Goal: Information Seeking & Learning: Check status

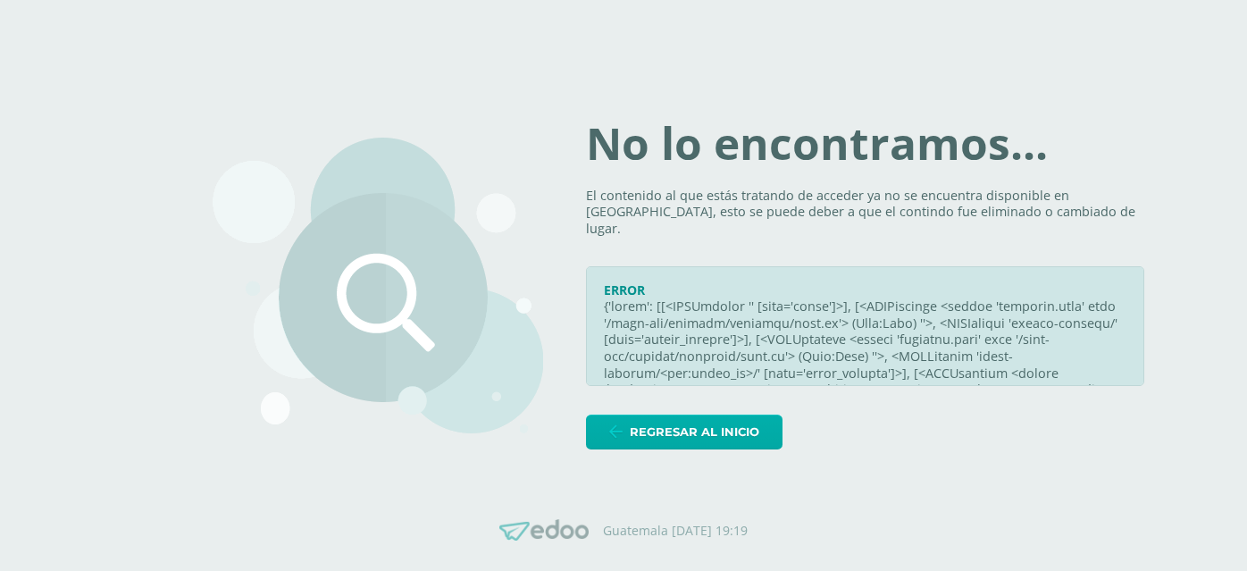
click at [711, 404] on div "No lo encontramos... El contenido al que estás tratando de acceder ya no se enc…" at bounding box center [865, 286] width 559 height 328
click at [695, 433] on span "Regresar al inicio" at bounding box center [695, 432] width 130 height 33
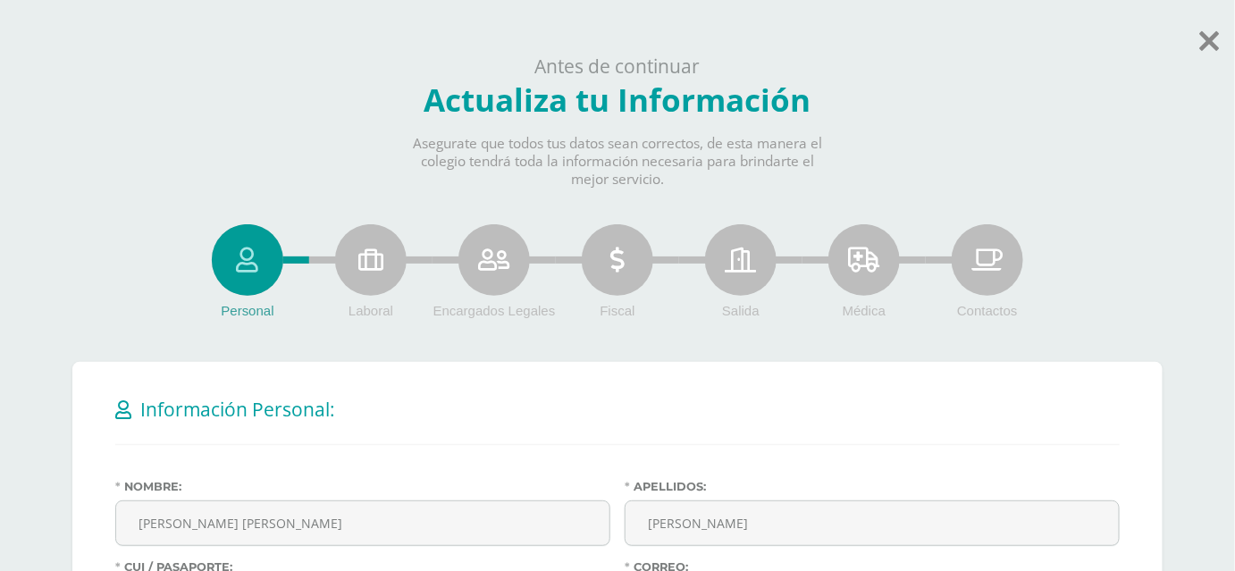
click at [1198, 60] on div "Antes de continuar Actualiza tu Información Asegurate que todos tus datos sean …" at bounding box center [617, 121] width 1235 height 135
click at [1205, 35] on icon at bounding box center [1210, 40] width 20 height 31
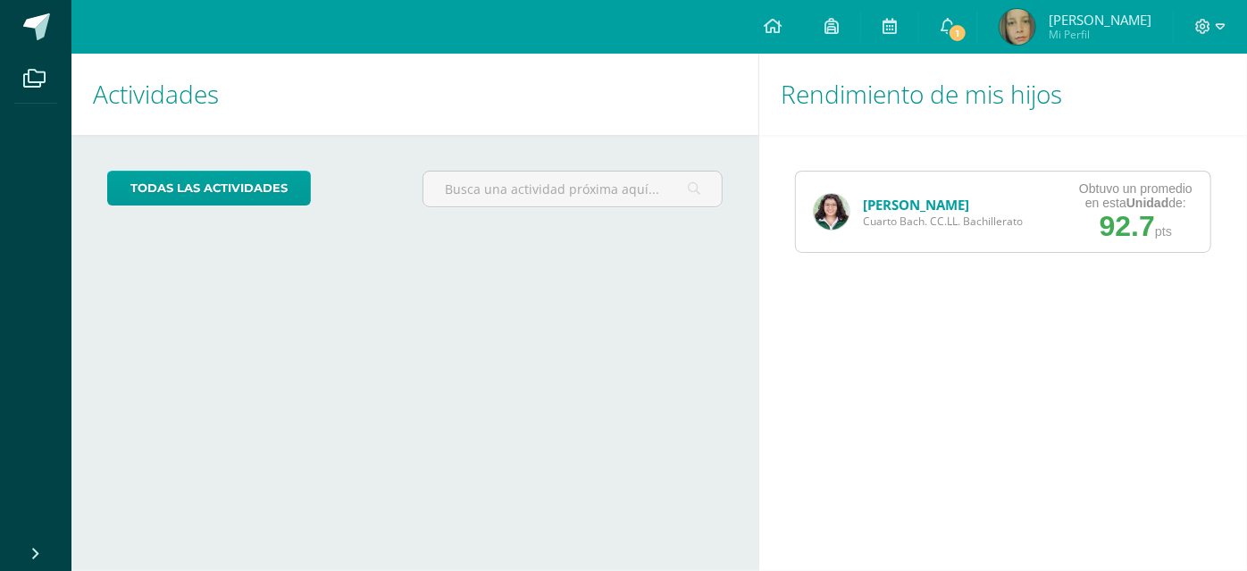
click at [958, 209] on span "[PERSON_NAME]" at bounding box center [943, 205] width 160 height 18
click at [897, 200] on link "[PERSON_NAME]" at bounding box center [916, 205] width 106 height 18
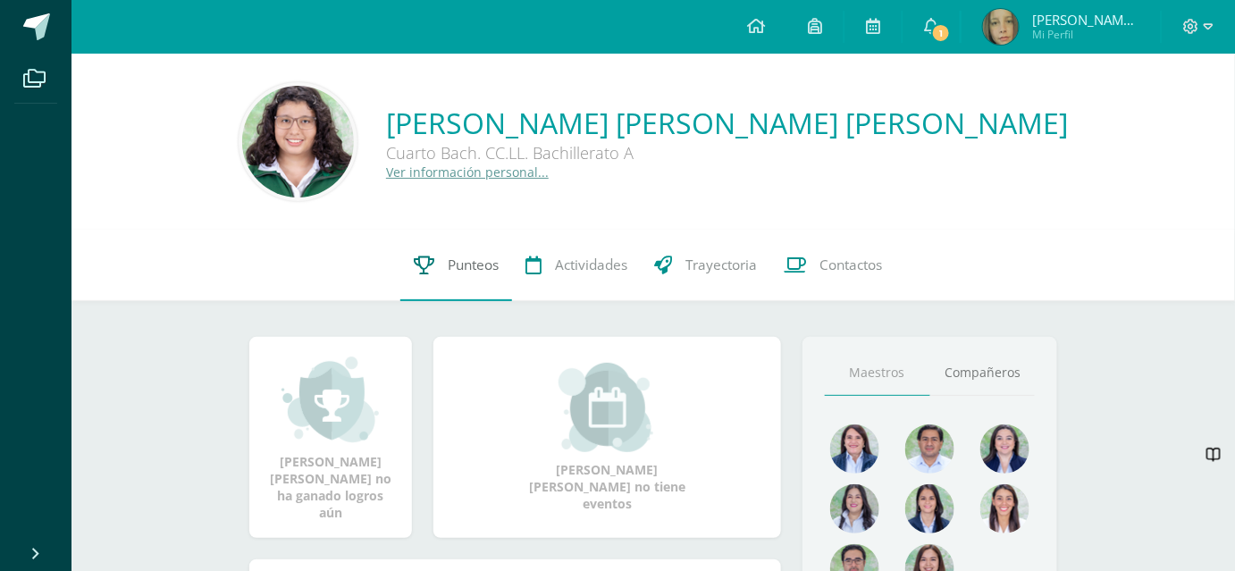
click at [490, 260] on span "Punteos" at bounding box center [473, 265] width 51 height 19
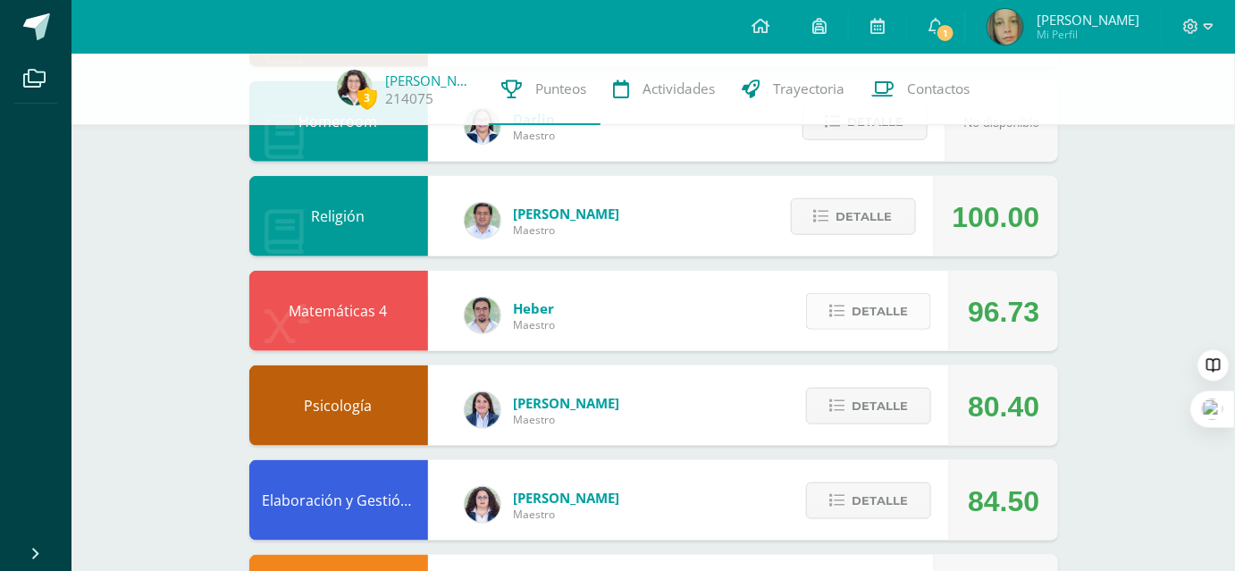
scroll to position [487, 0]
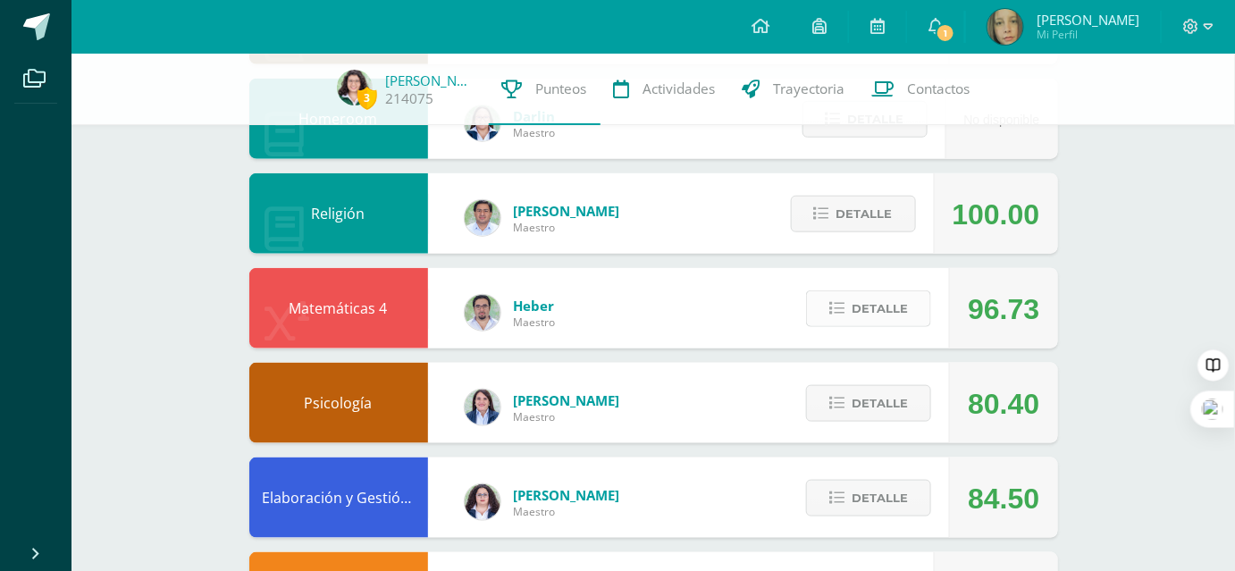
click at [888, 299] on span "Detalle" at bounding box center [880, 308] width 56 height 33
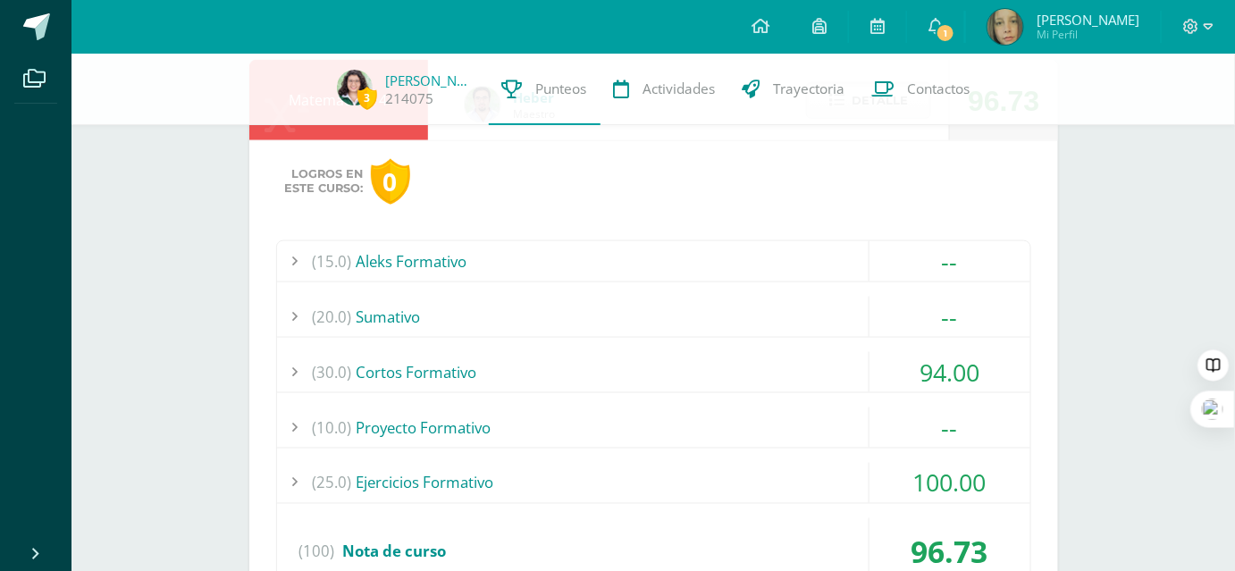
scroll to position [731, 0]
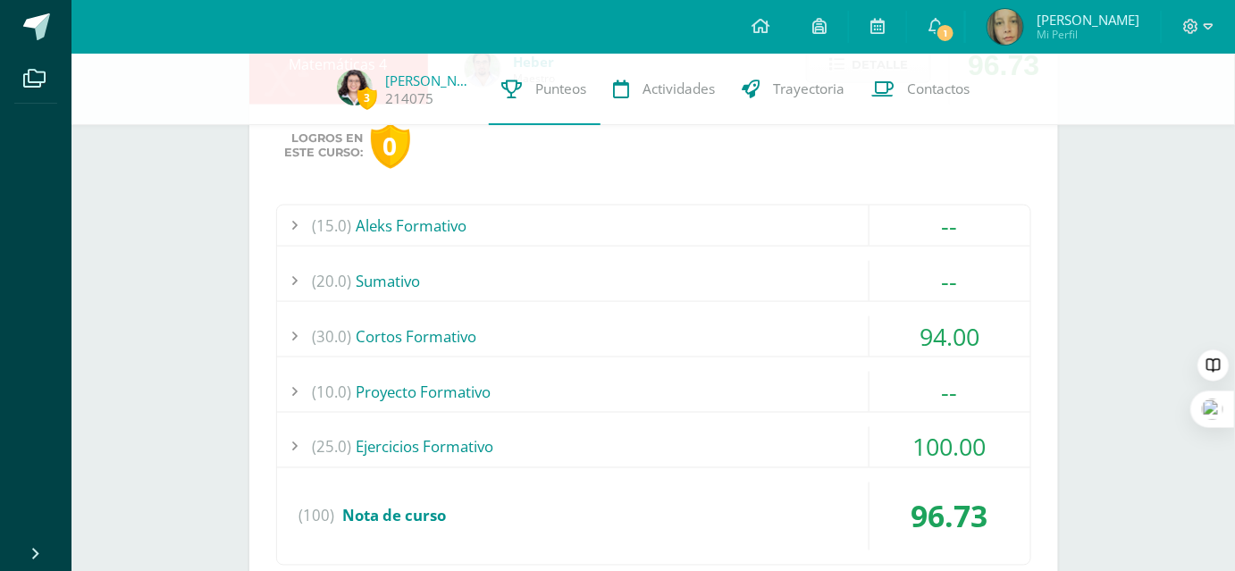
click at [611, 345] on div "(30.0) Cortos Formativo" at bounding box center [653, 336] width 753 height 40
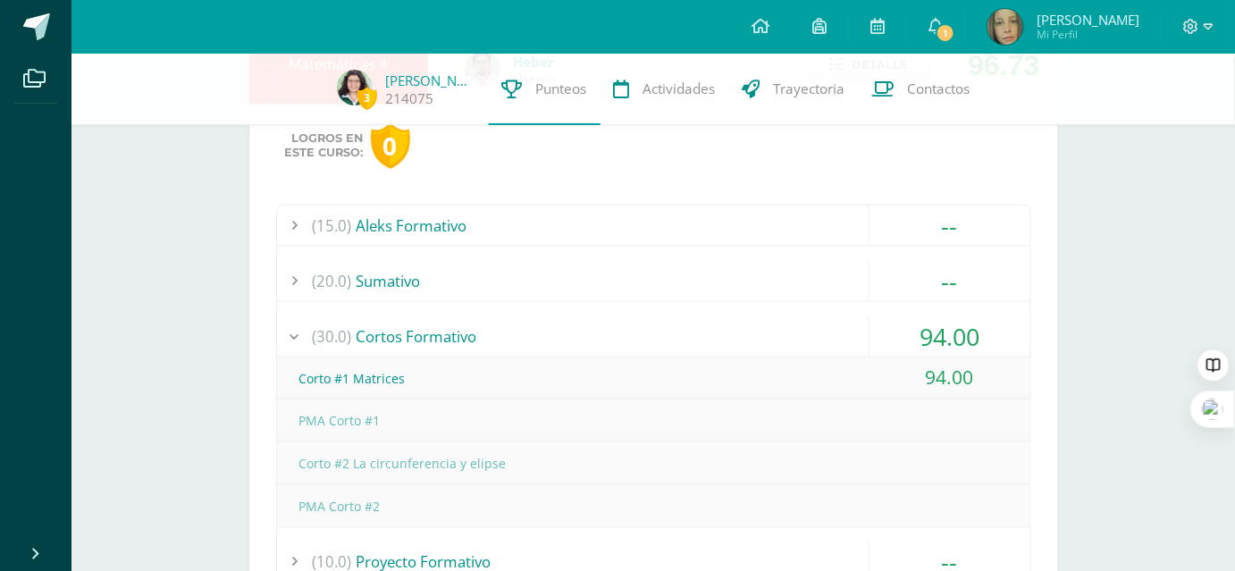
click at [631, 365] on div "Corto #1 Matrices" at bounding box center [653, 378] width 753 height 40
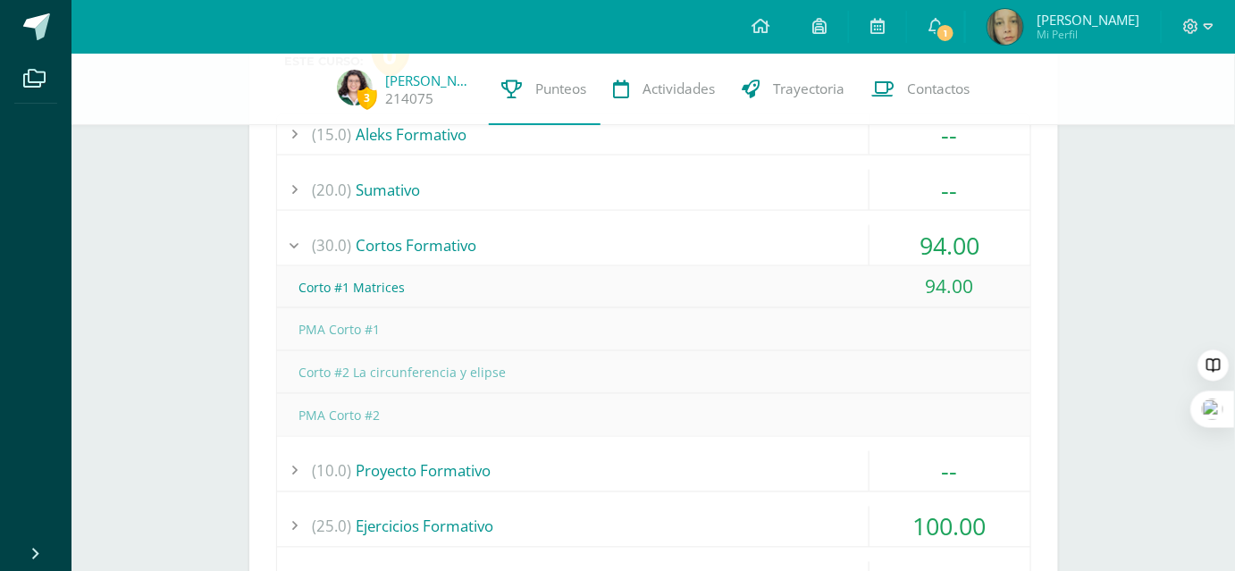
scroll to position [812, 0]
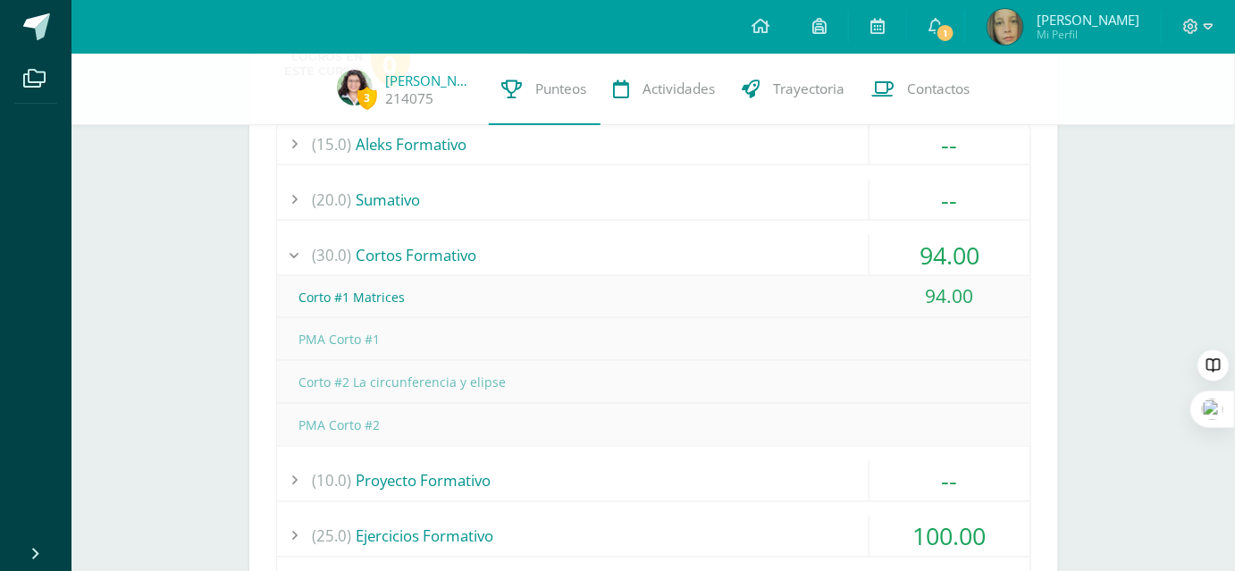
click at [458, 246] on div "(30.0) Cortos Formativo" at bounding box center [653, 255] width 753 height 40
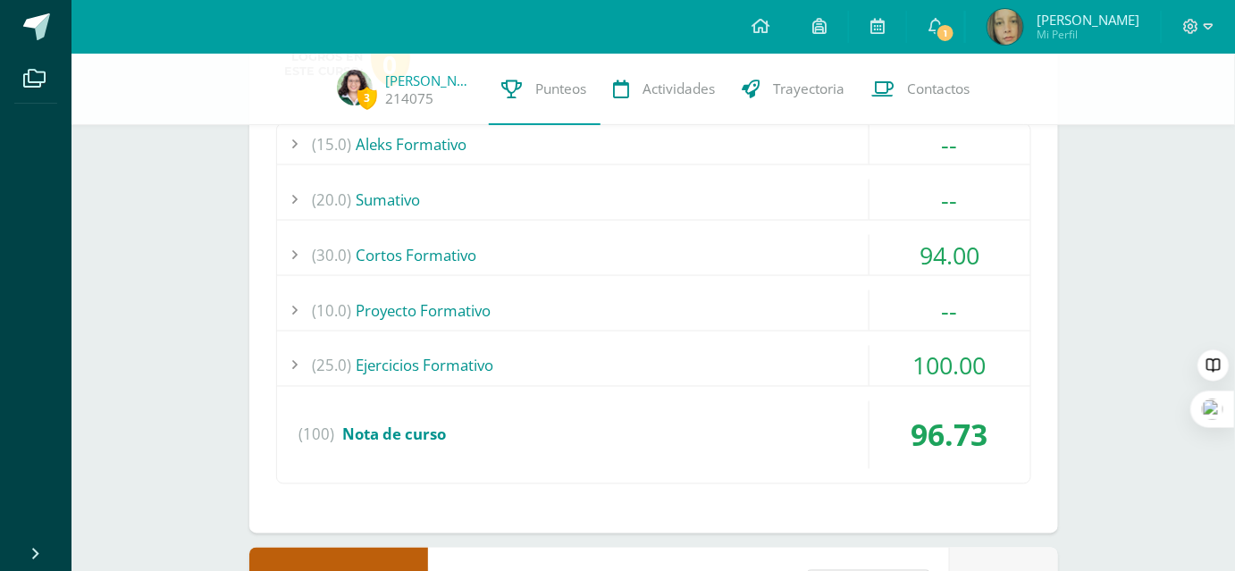
click at [592, 254] on div "(30.0) Cortos Formativo" at bounding box center [653, 255] width 753 height 40
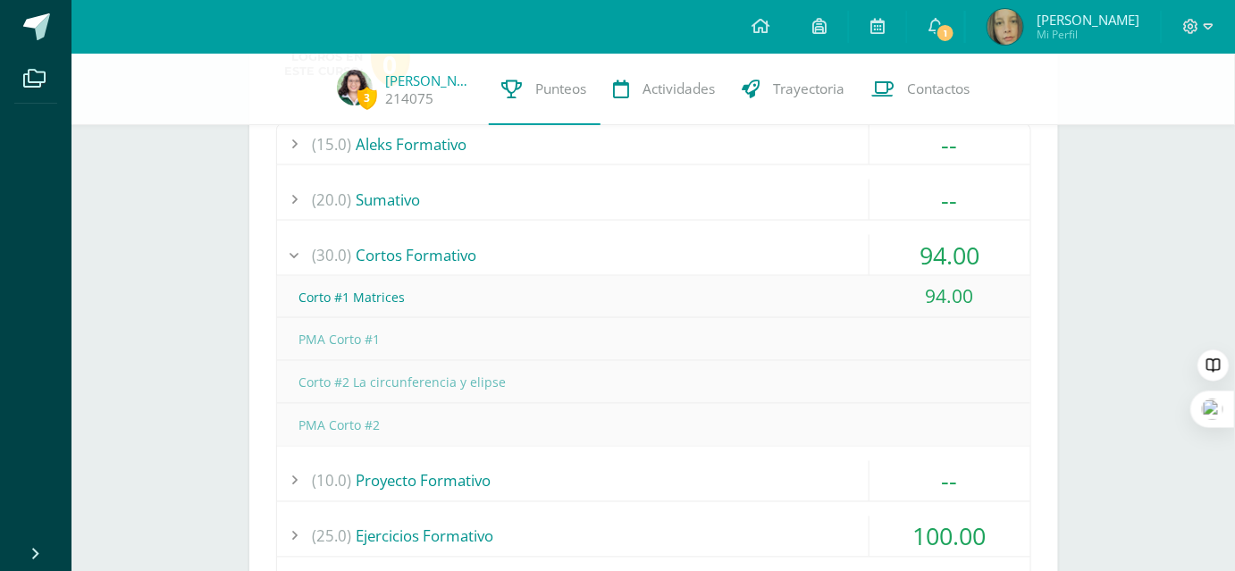
click at [407, 252] on div "(30.0) Cortos Formativo" at bounding box center [653, 255] width 753 height 40
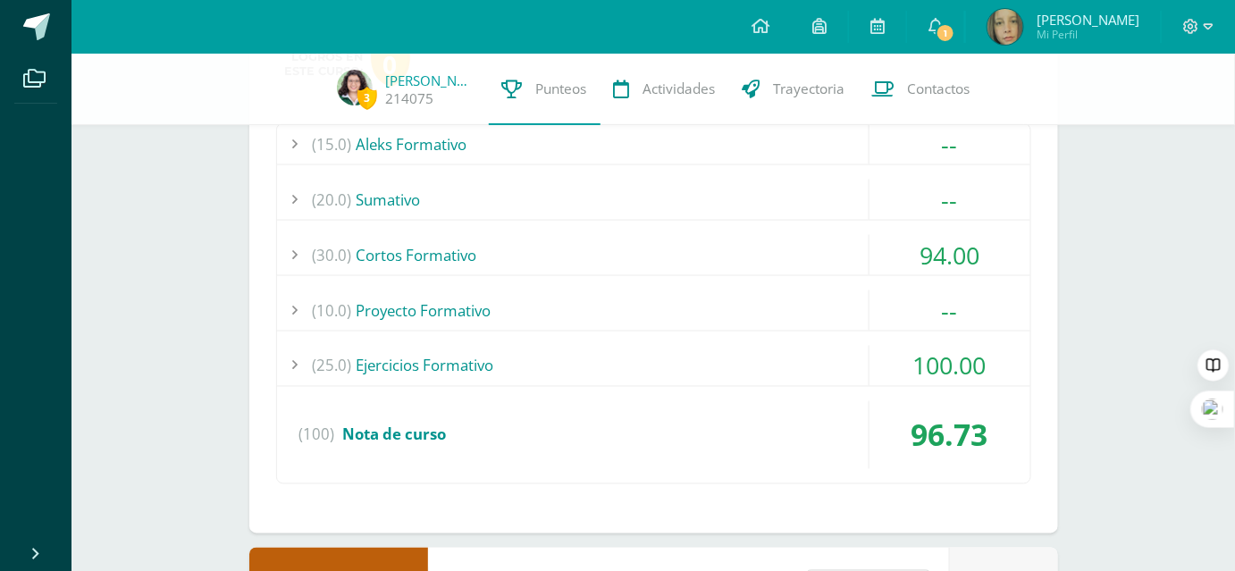
click at [433, 371] on div "(25.0) Ejercicios Formativo" at bounding box center [653, 366] width 753 height 40
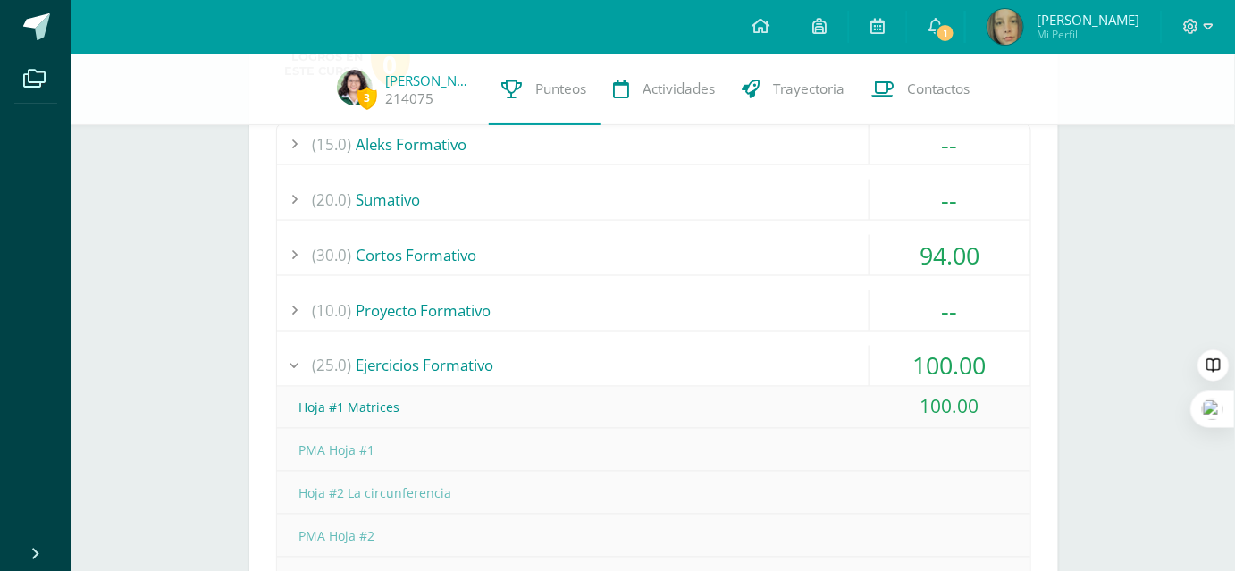
click at [432, 367] on div "(25.0) Ejercicios Formativo" at bounding box center [653, 366] width 753 height 40
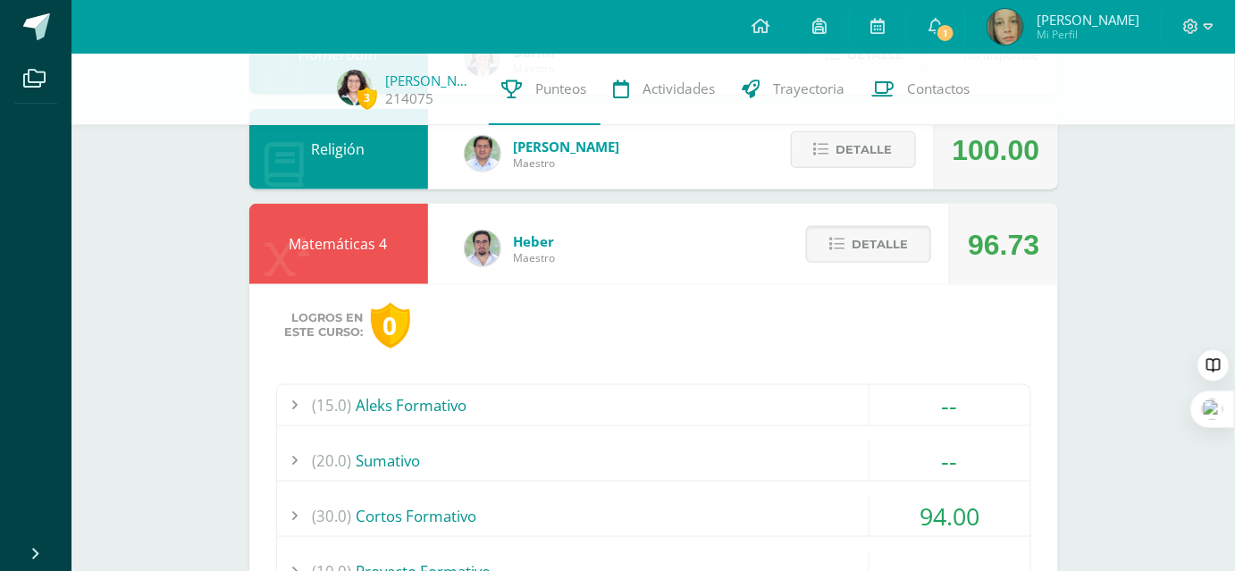
scroll to position [487, 0]
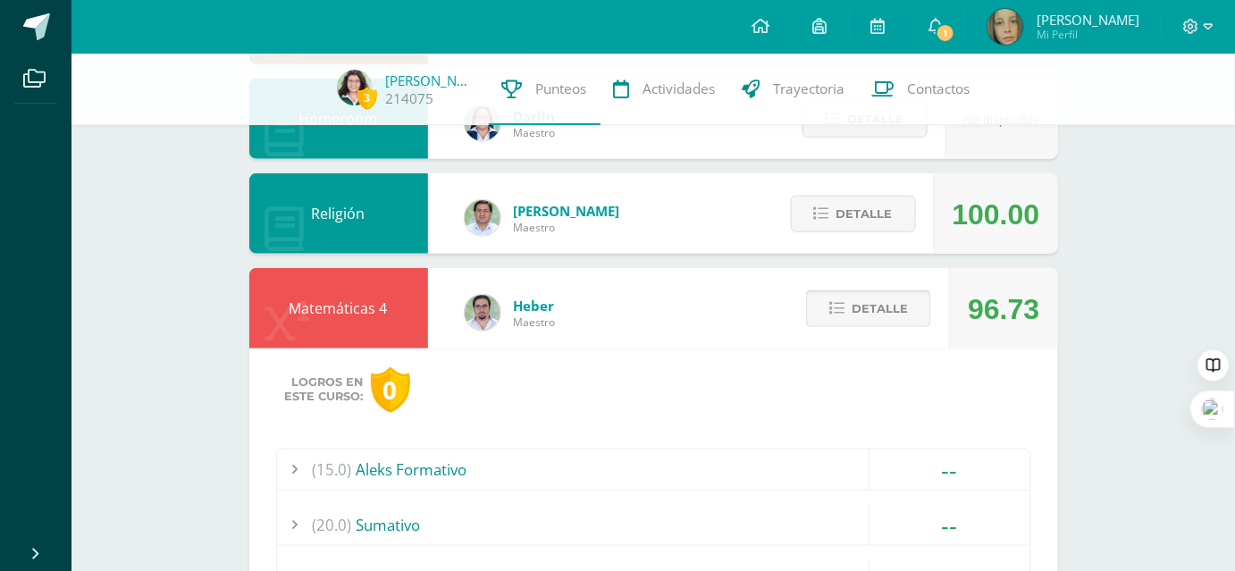
click at [865, 304] on span "Detalle" at bounding box center [880, 308] width 56 height 33
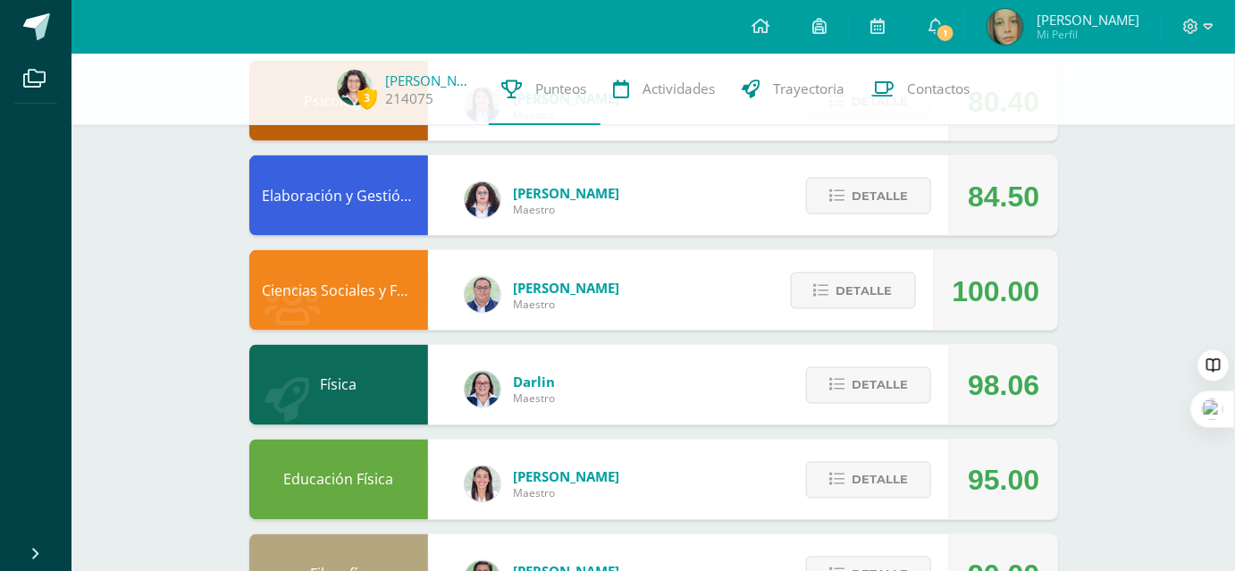
scroll to position [625, 0]
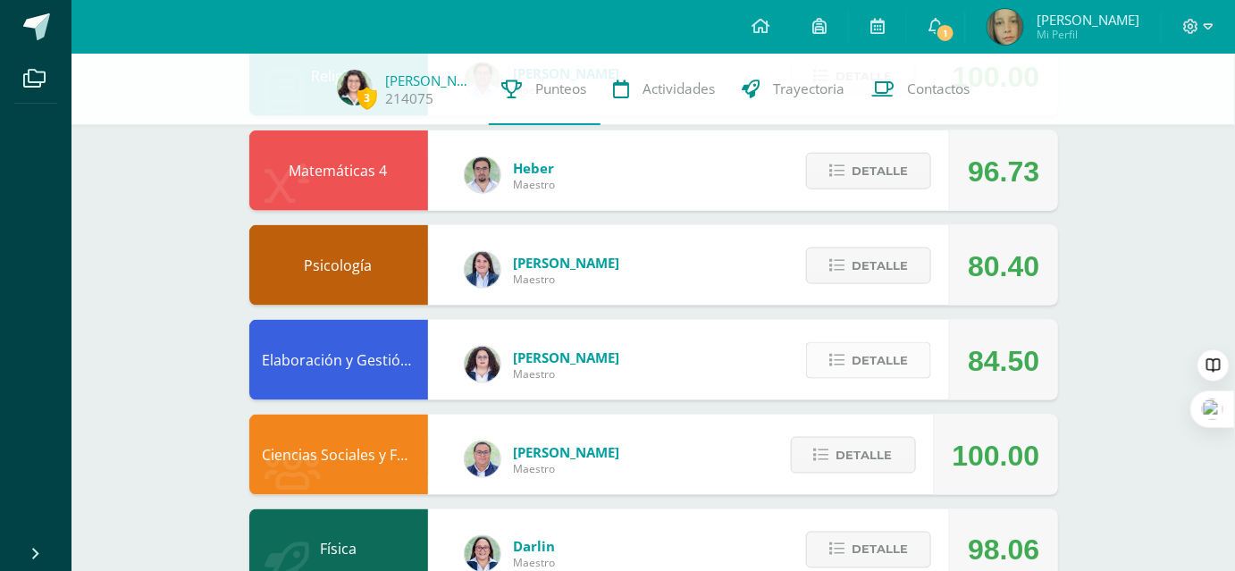
click at [870, 348] on span "Detalle" at bounding box center [880, 360] width 56 height 33
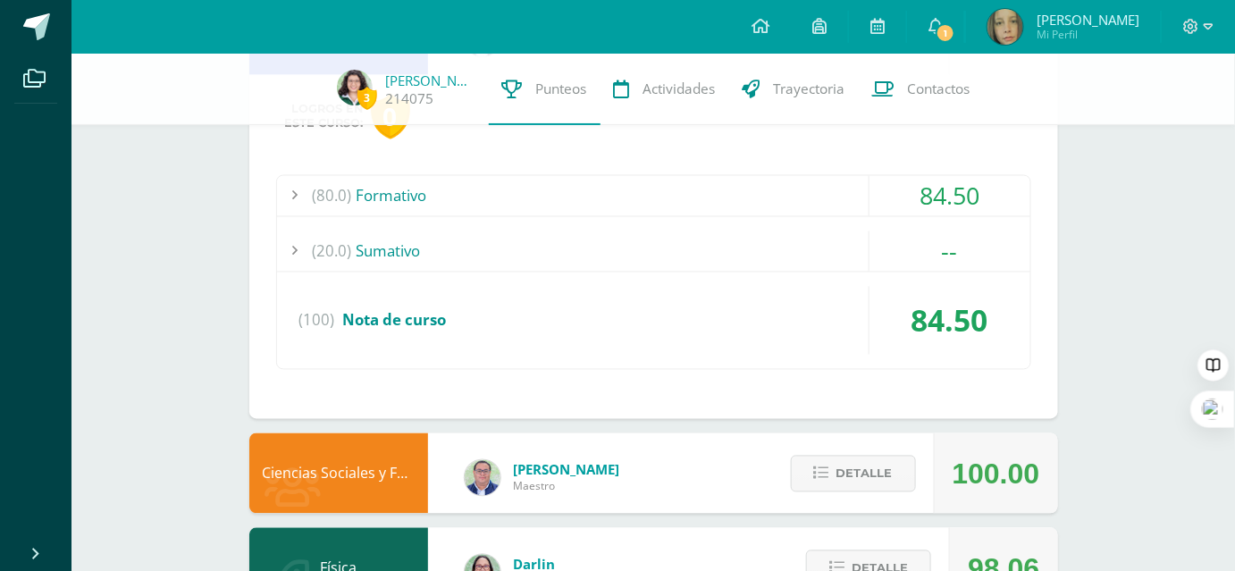
scroll to position [706, 0]
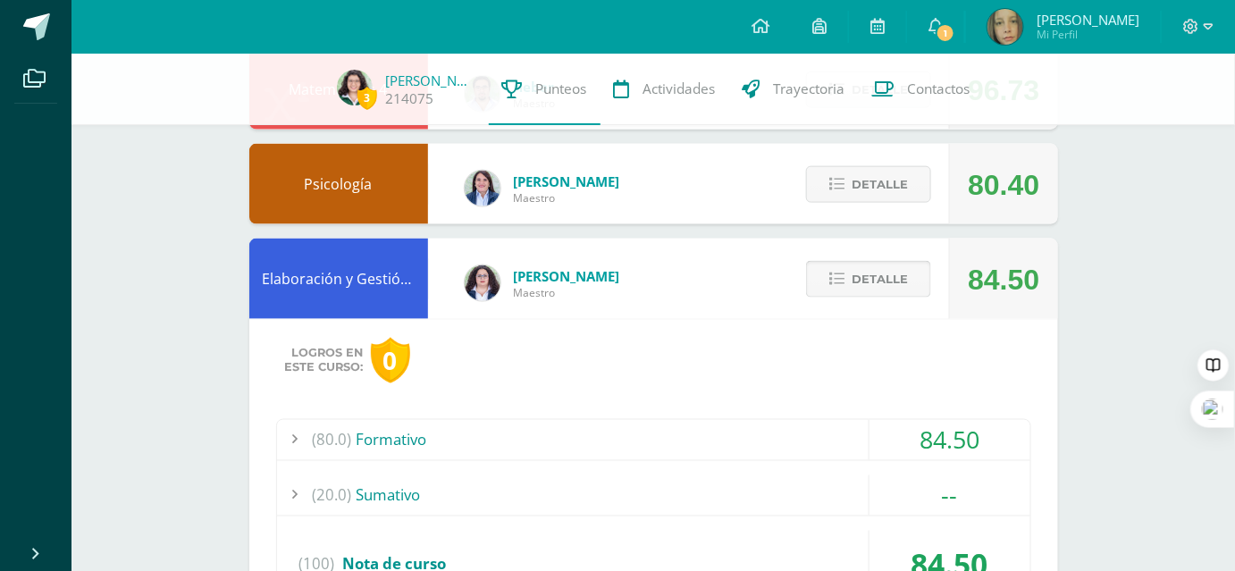
click at [888, 271] on span "Detalle" at bounding box center [880, 279] width 56 height 33
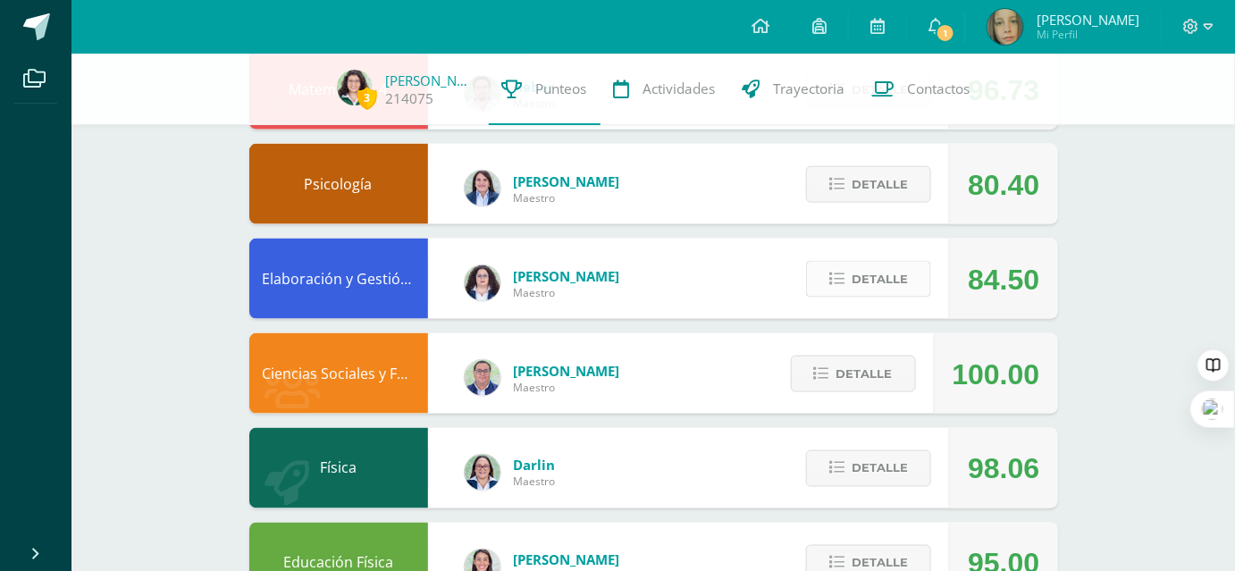
click at [881, 281] on span "Detalle" at bounding box center [880, 279] width 56 height 33
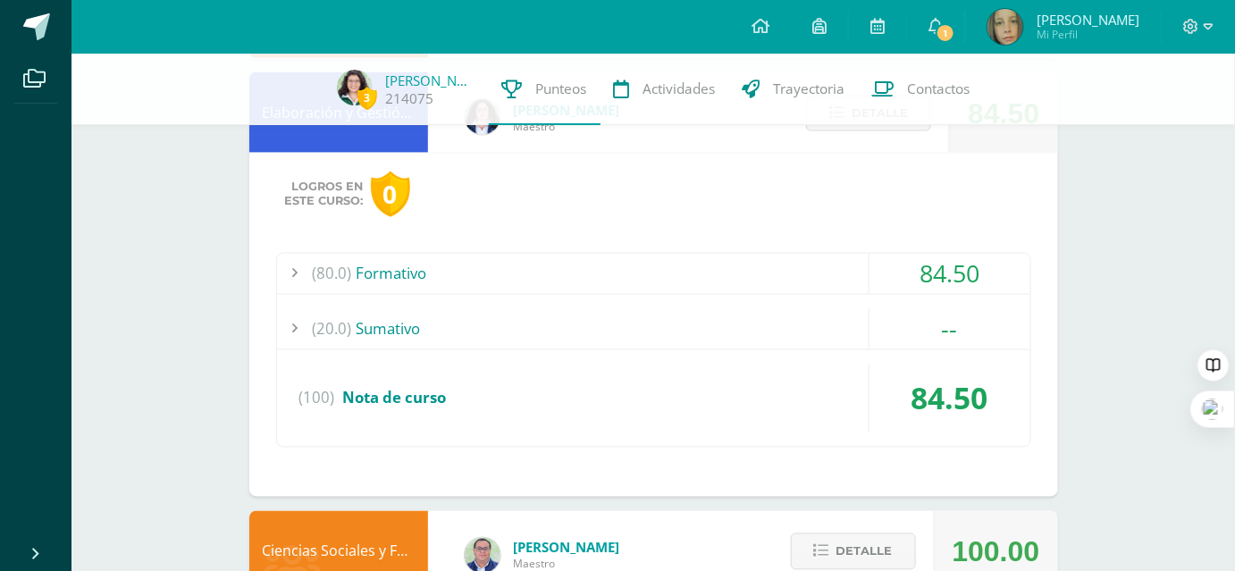
scroll to position [950, 0]
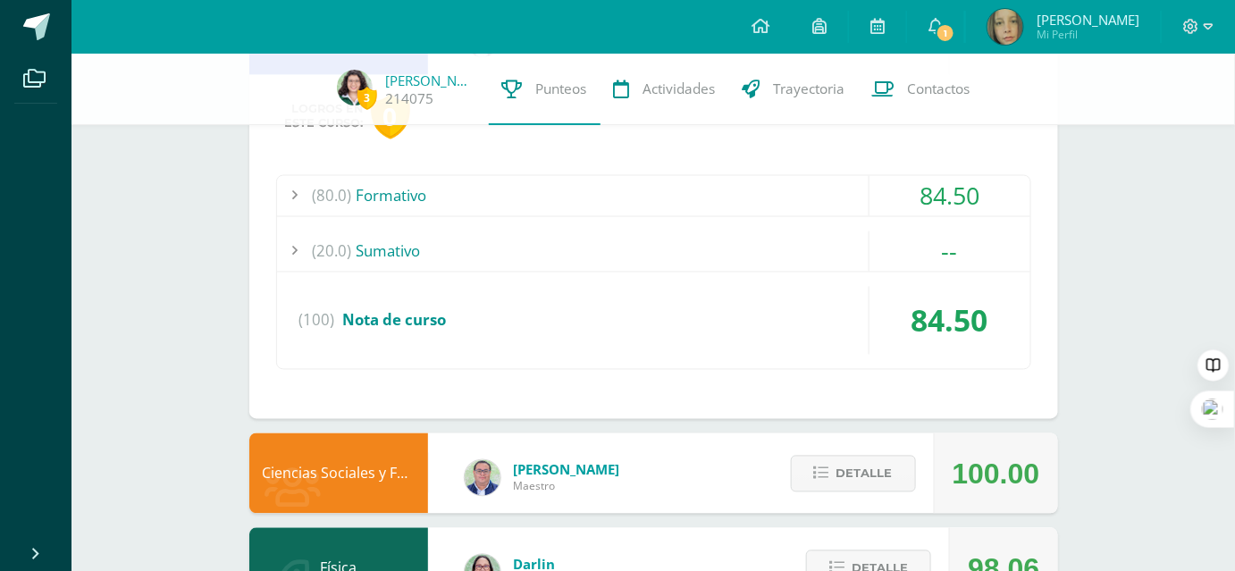
click at [746, 202] on div "(80.0) Formativo" at bounding box center [653, 196] width 753 height 40
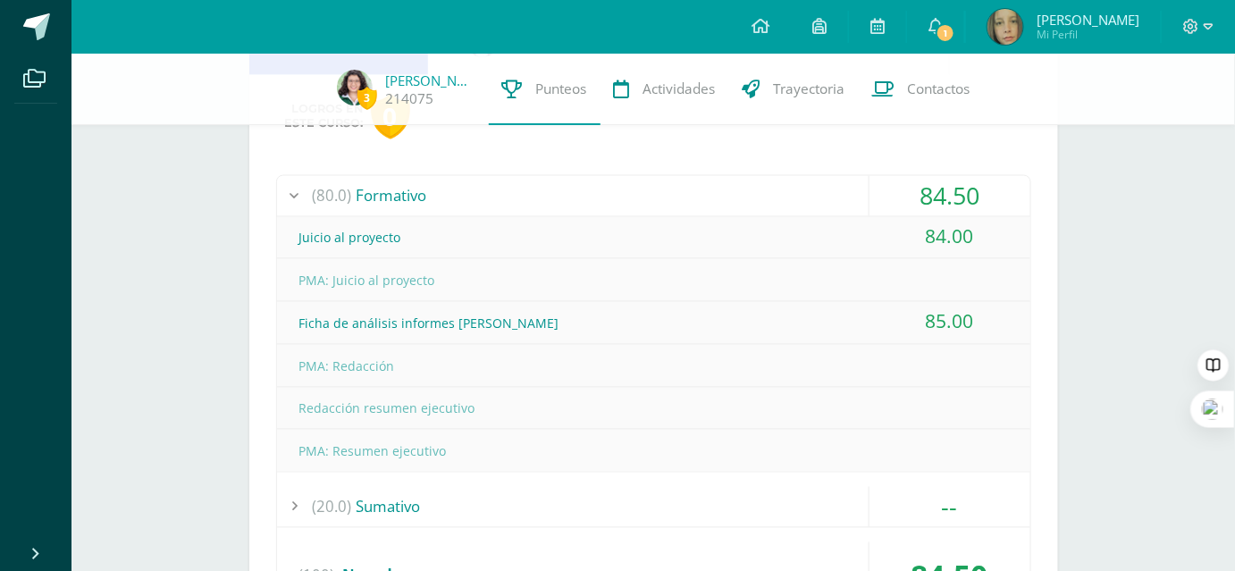
click at [779, 192] on div "(80.0) Formativo" at bounding box center [653, 196] width 753 height 40
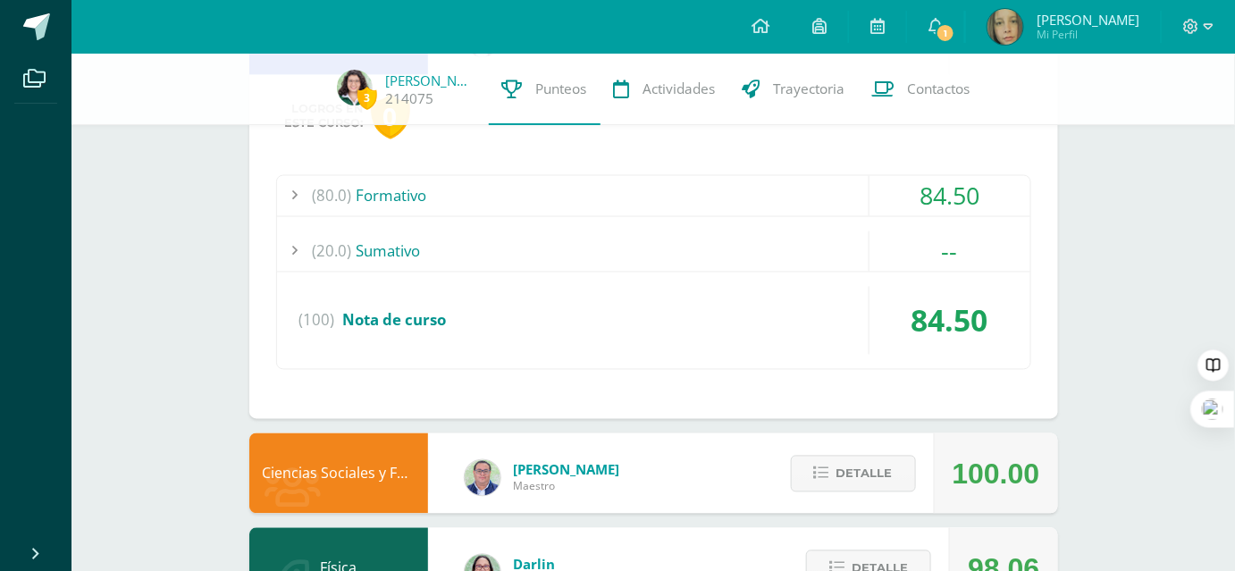
click at [779, 192] on div "(80.0) Formativo" at bounding box center [653, 196] width 753 height 40
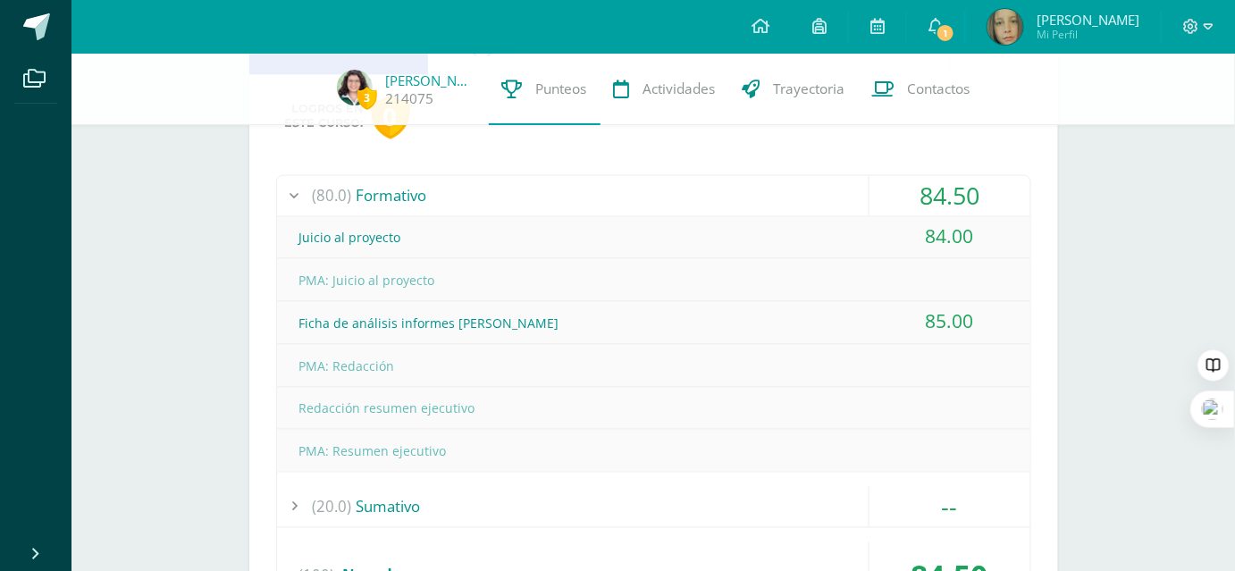
click at [779, 192] on div "(80.0) Formativo" at bounding box center [653, 196] width 753 height 40
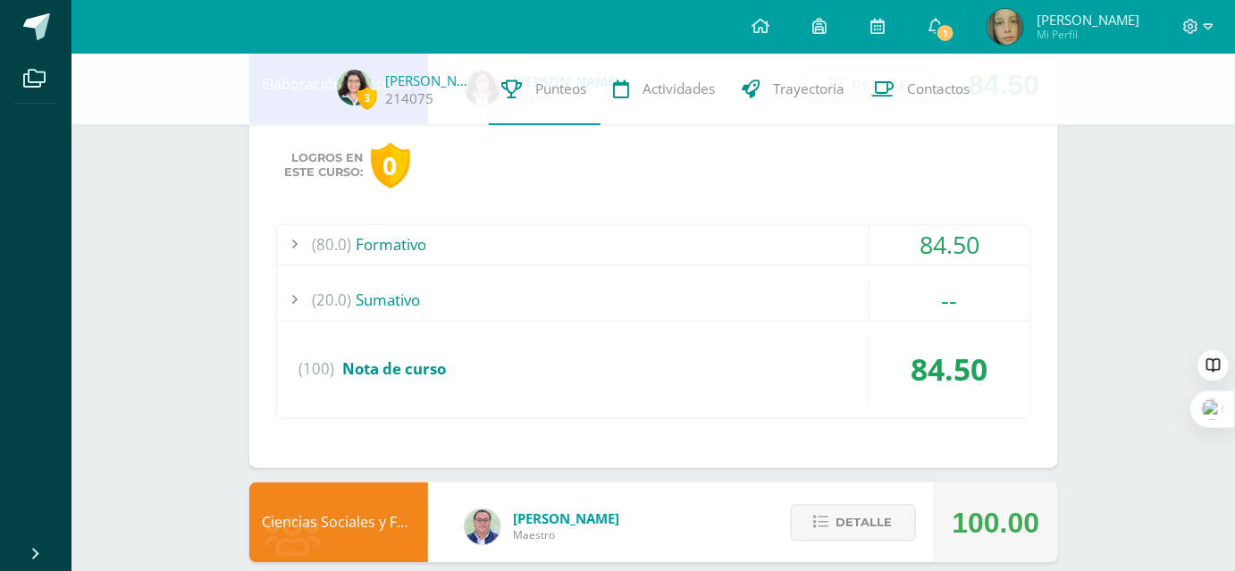
scroll to position [706, 0]
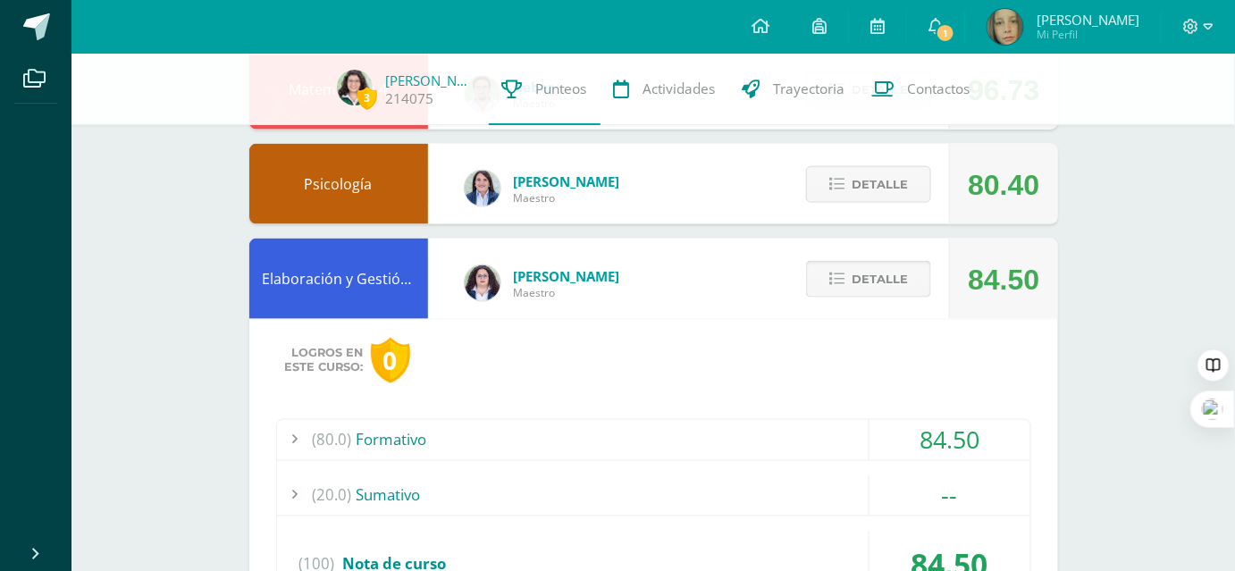
click at [838, 290] on button "Detalle" at bounding box center [868, 279] width 125 height 37
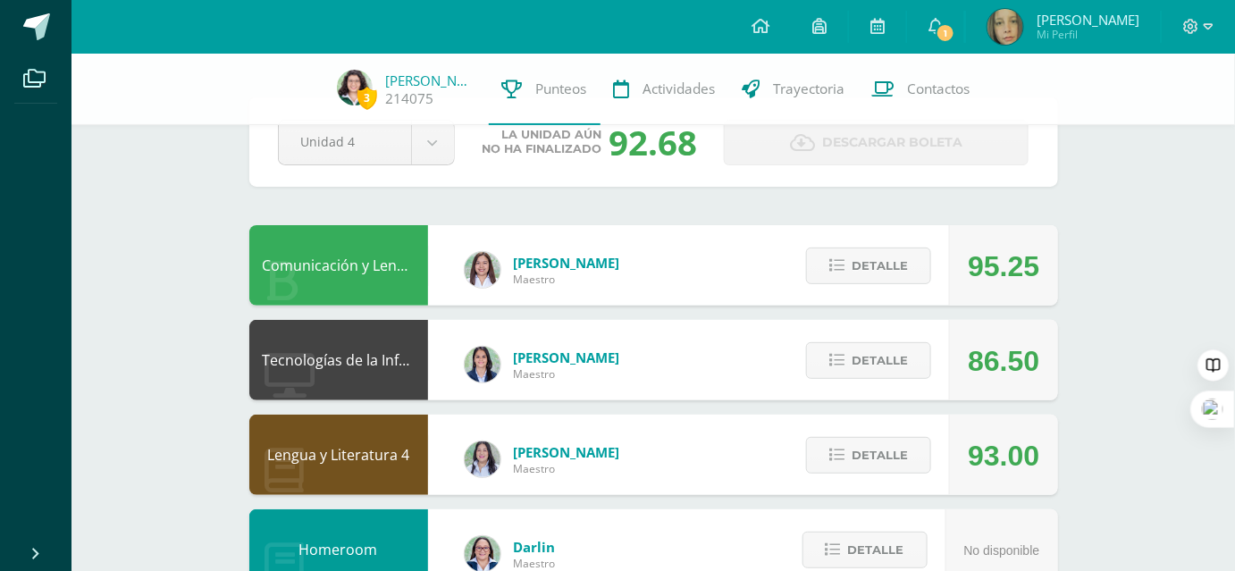
scroll to position [0, 0]
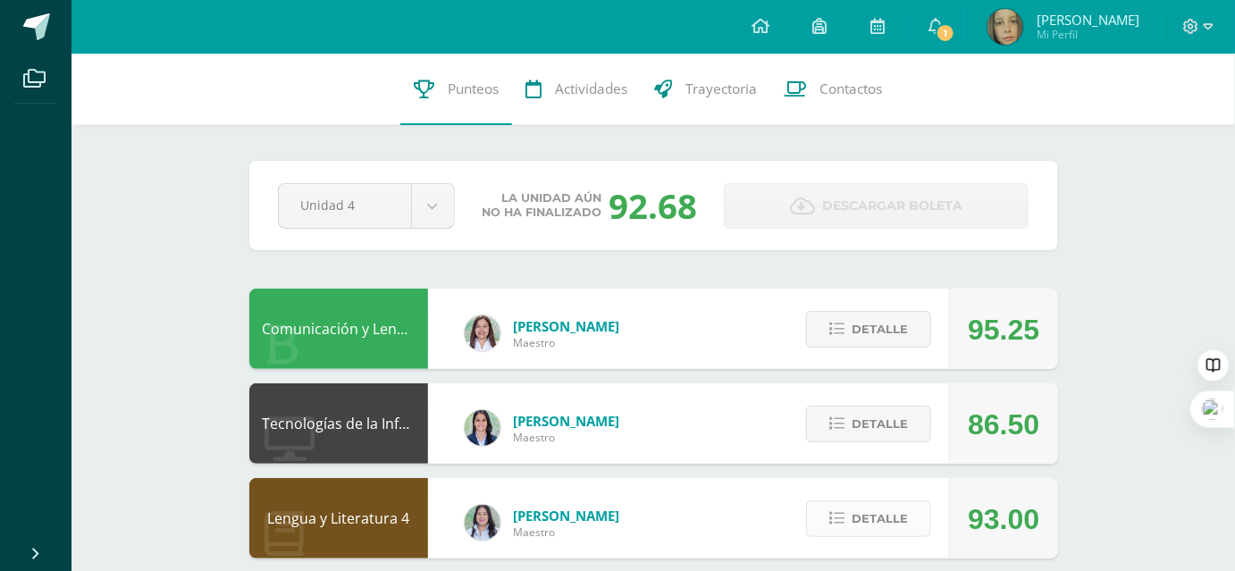
click at [878, 507] on span "Detalle" at bounding box center [880, 518] width 56 height 33
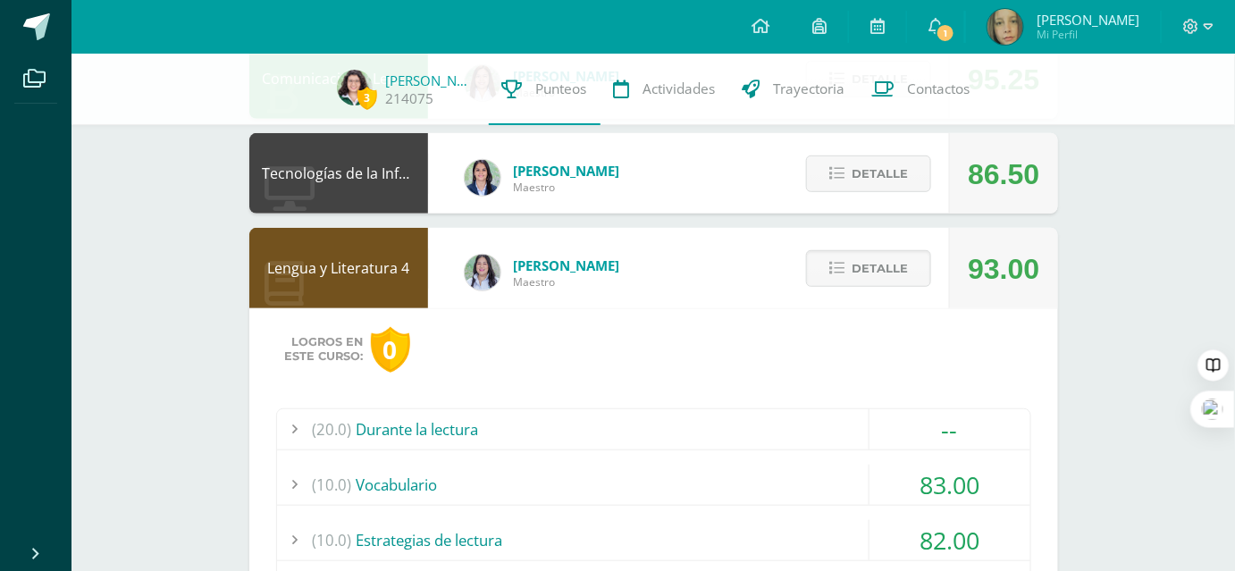
scroll to position [406, 0]
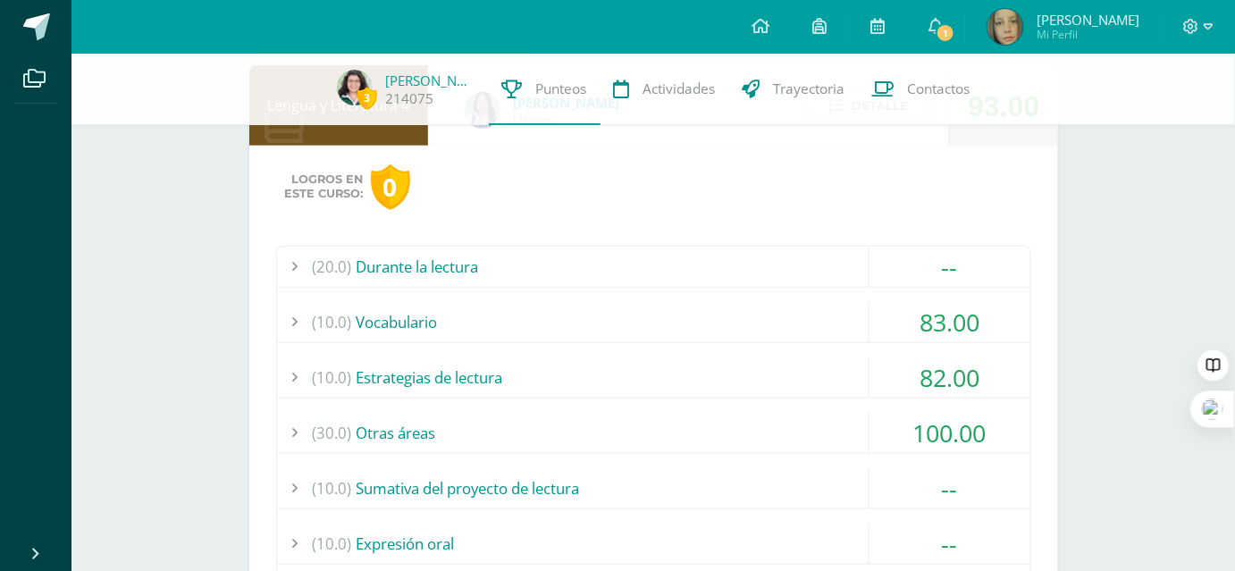
click at [608, 328] on div "(10.0) Vocabulario" at bounding box center [653, 322] width 753 height 40
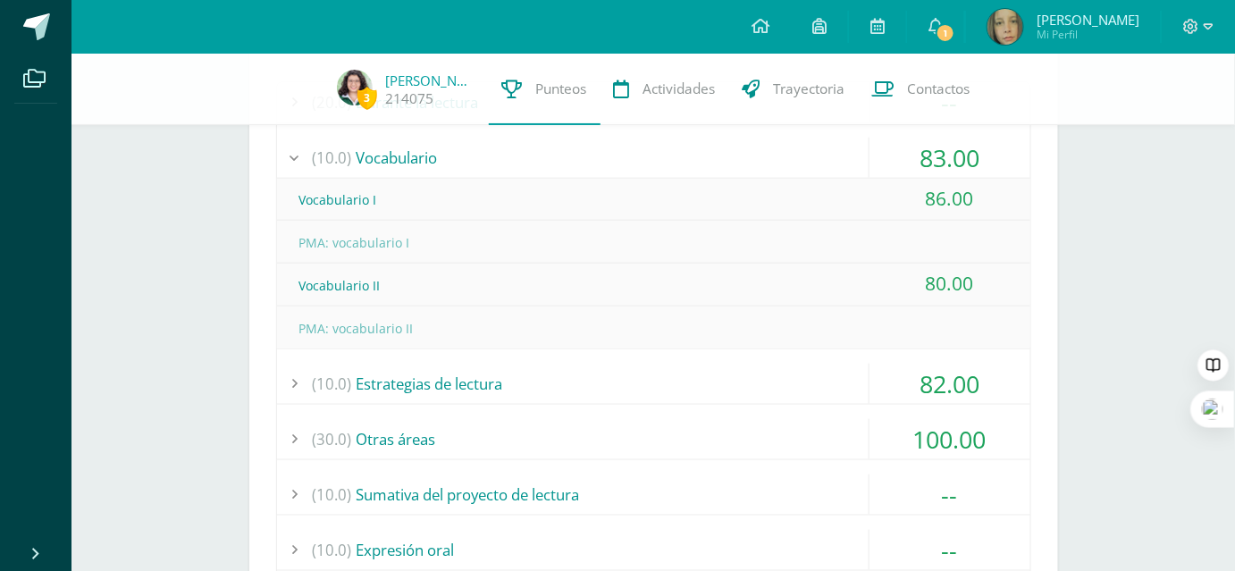
scroll to position [731, 0]
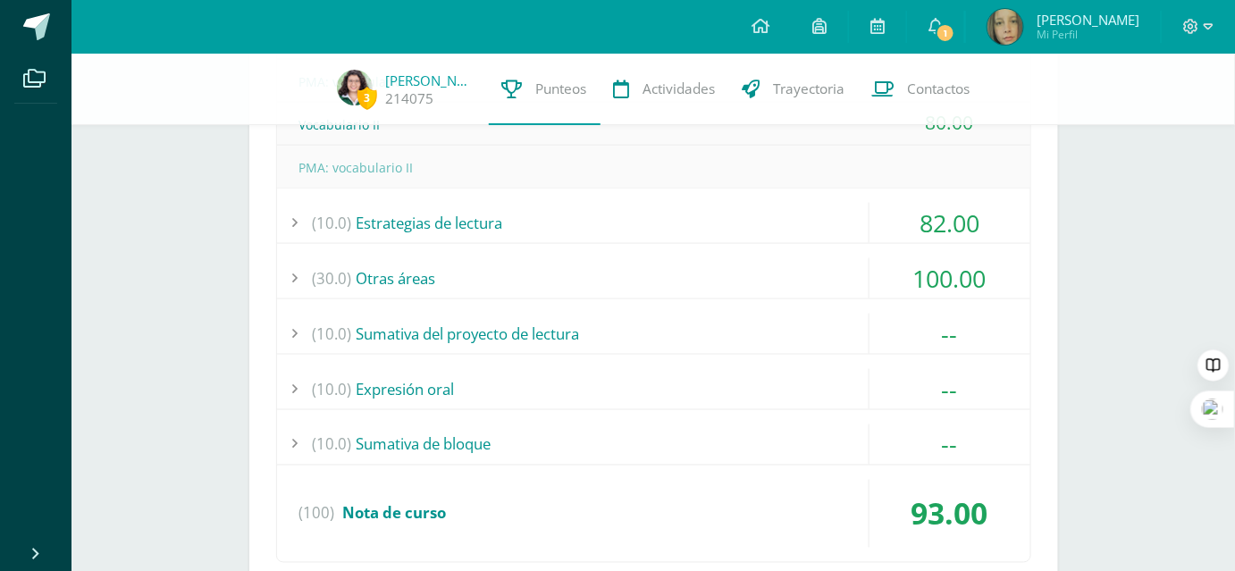
click at [614, 227] on div "(10.0) Estrategias de lectura" at bounding box center [653, 223] width 753 height 40
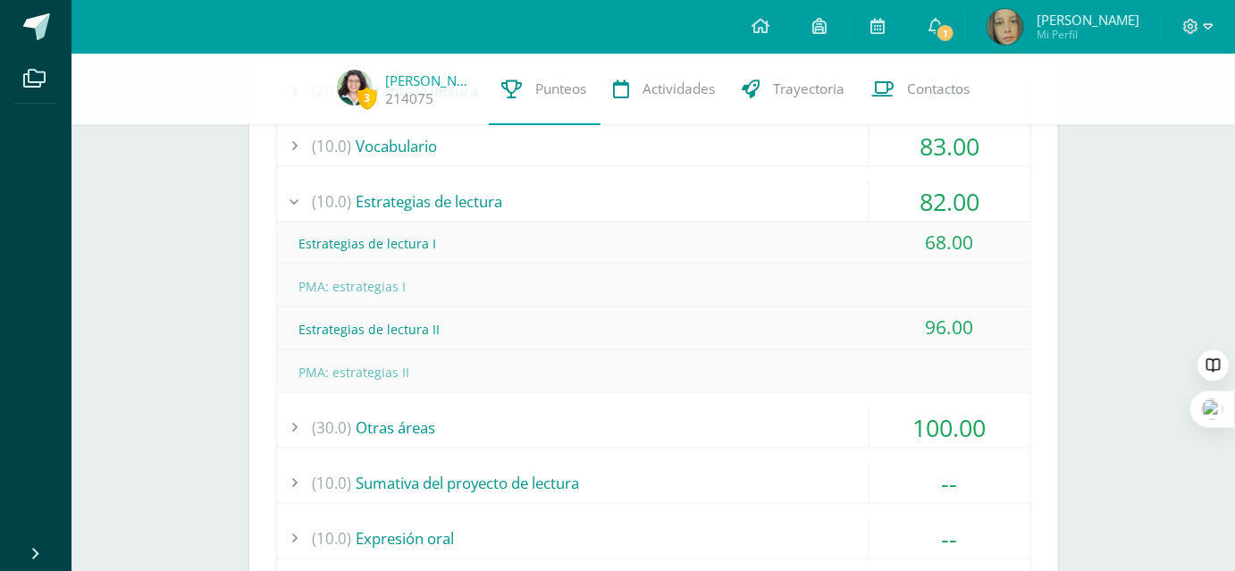
scroll to position [568, 0]
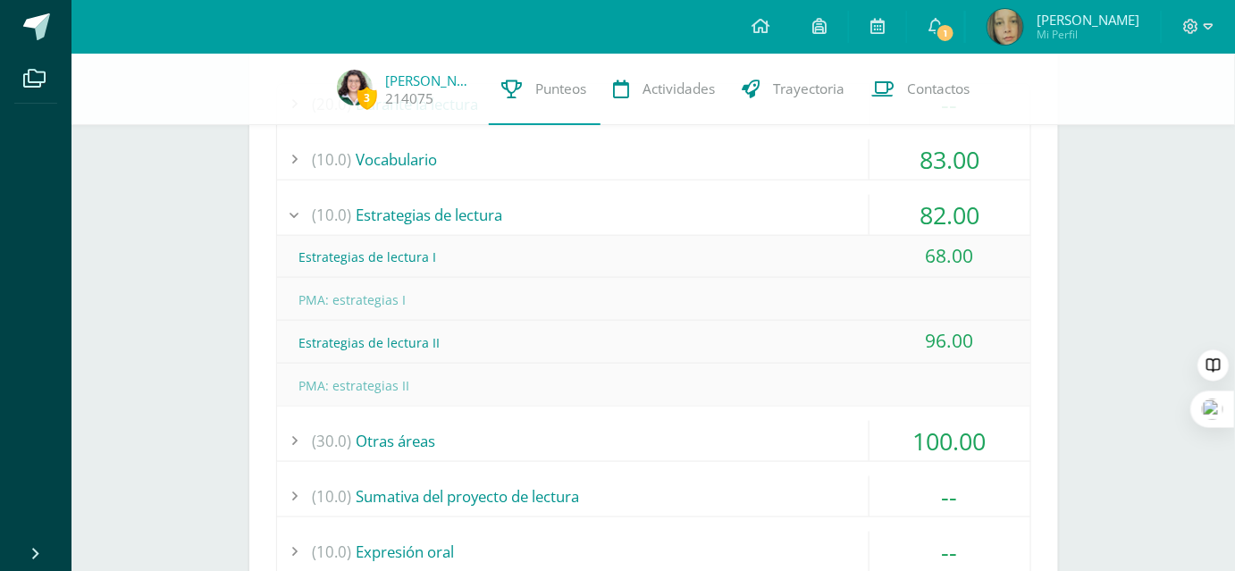
click at [524, 207] on div "(10.0) Estrategias de lectura" at bounding box center [653, 215] width 753 height 40
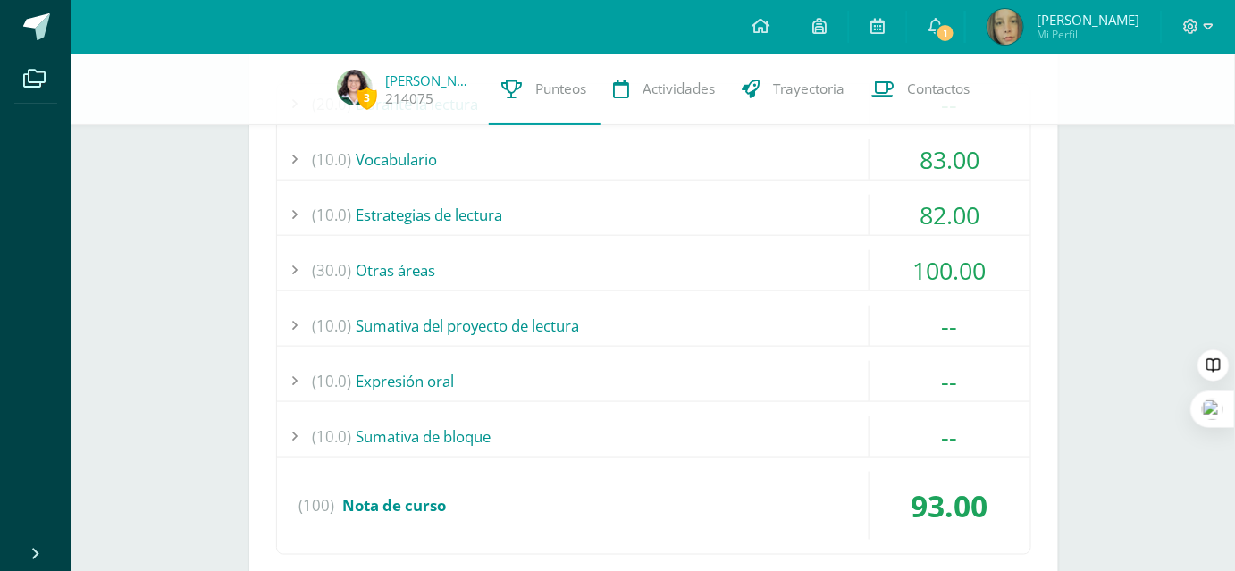
click at [489, 319] on div "(10.0) Sumativa del proyecto de lectura" at bounding box center [653, 326] width 753 height 40
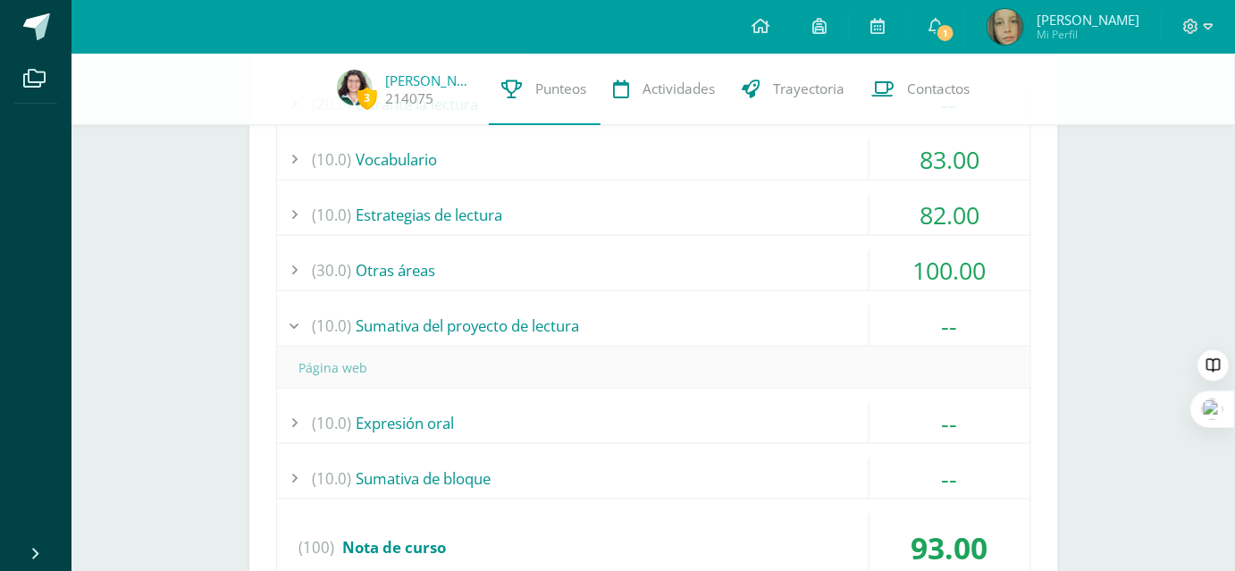
click at [502, 264] on div "(30.0) Otras áreas" at bounding box center [653, 270] width 753 height 40
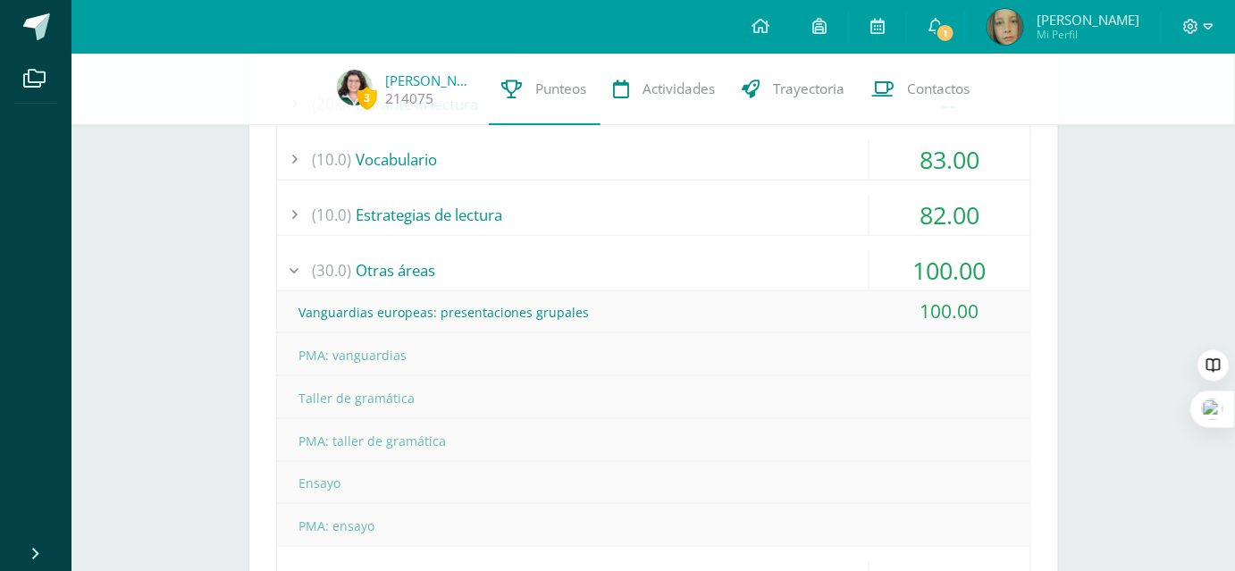
click at [502, 264] on div "(30.0) Otras áreas" at bounding box center [653, 270] width 753 height 40
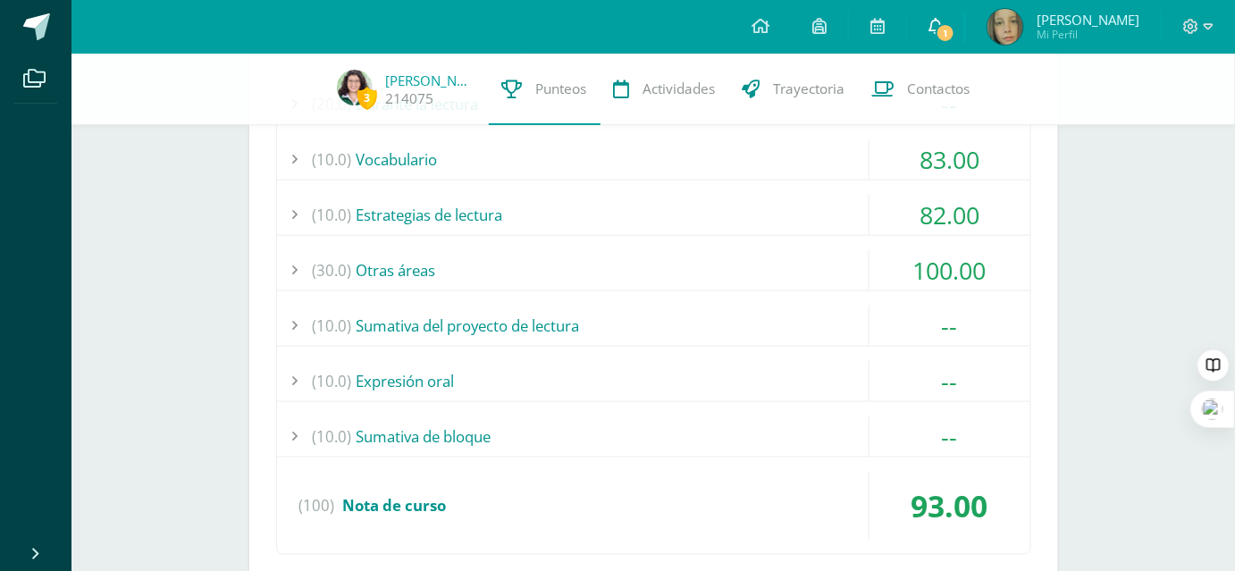
click at [943, 17] on span at bounding box center [935, 27] width 14 height 20
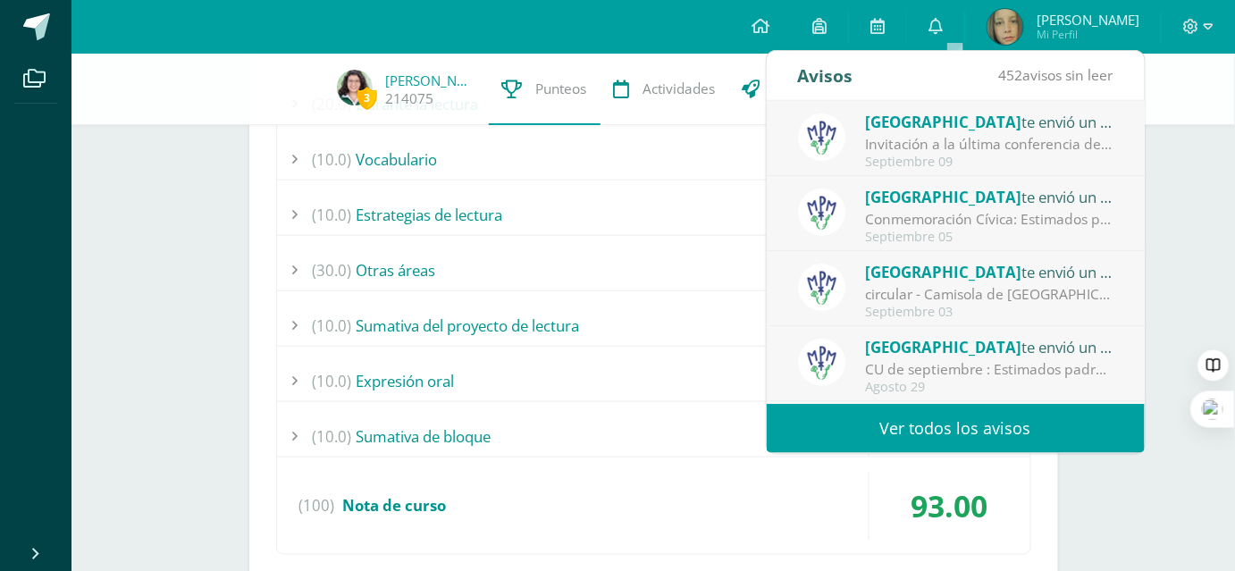
click at [998, 428] on link "Ver todos los avisos" at bounding box center [956, 428] width 378 height 49
